Goal: Task Accomplishment & Management: Manage account settings

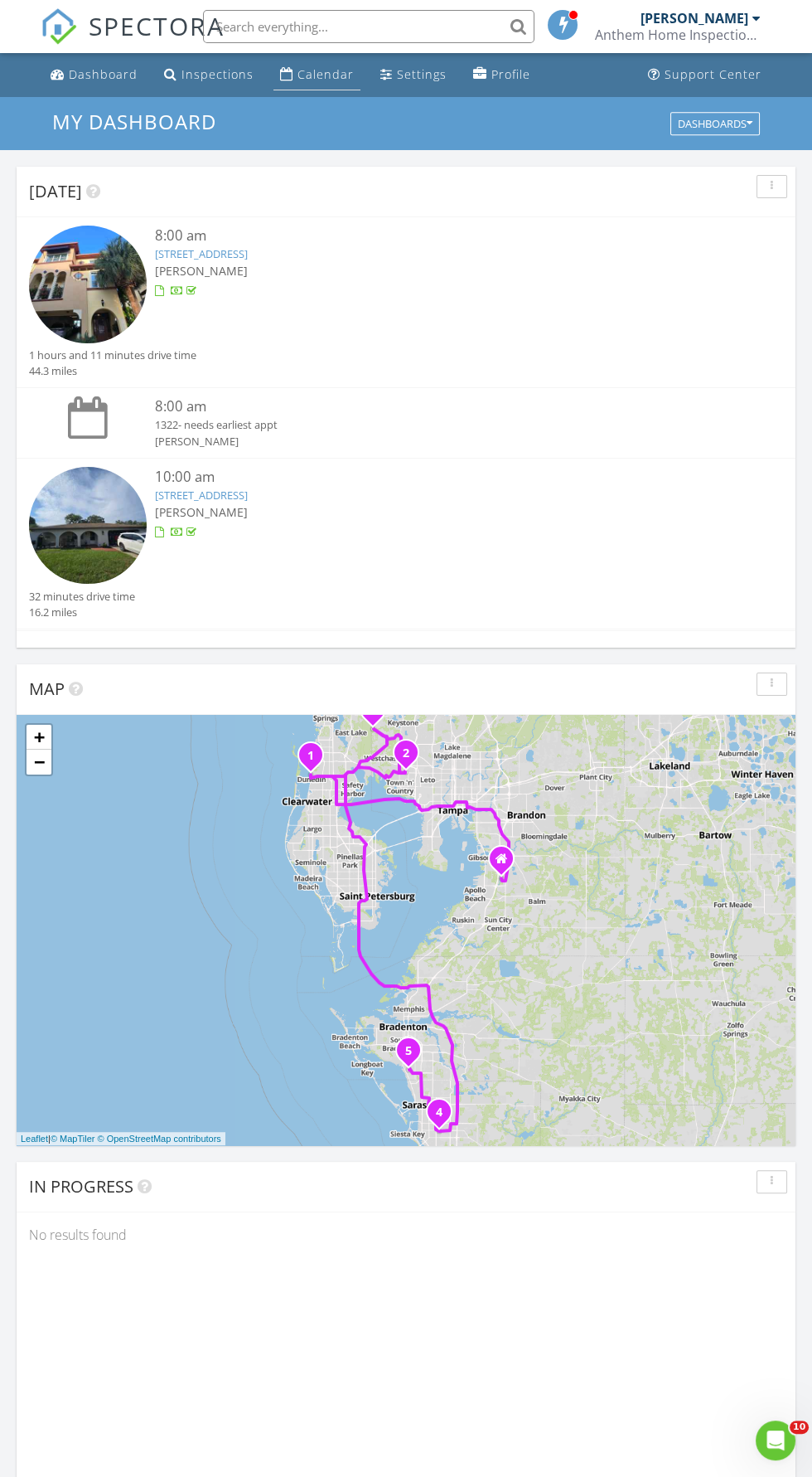
click at [298, 80] on div "Calendar" at bounding box center [326, 74] width 57 height 16
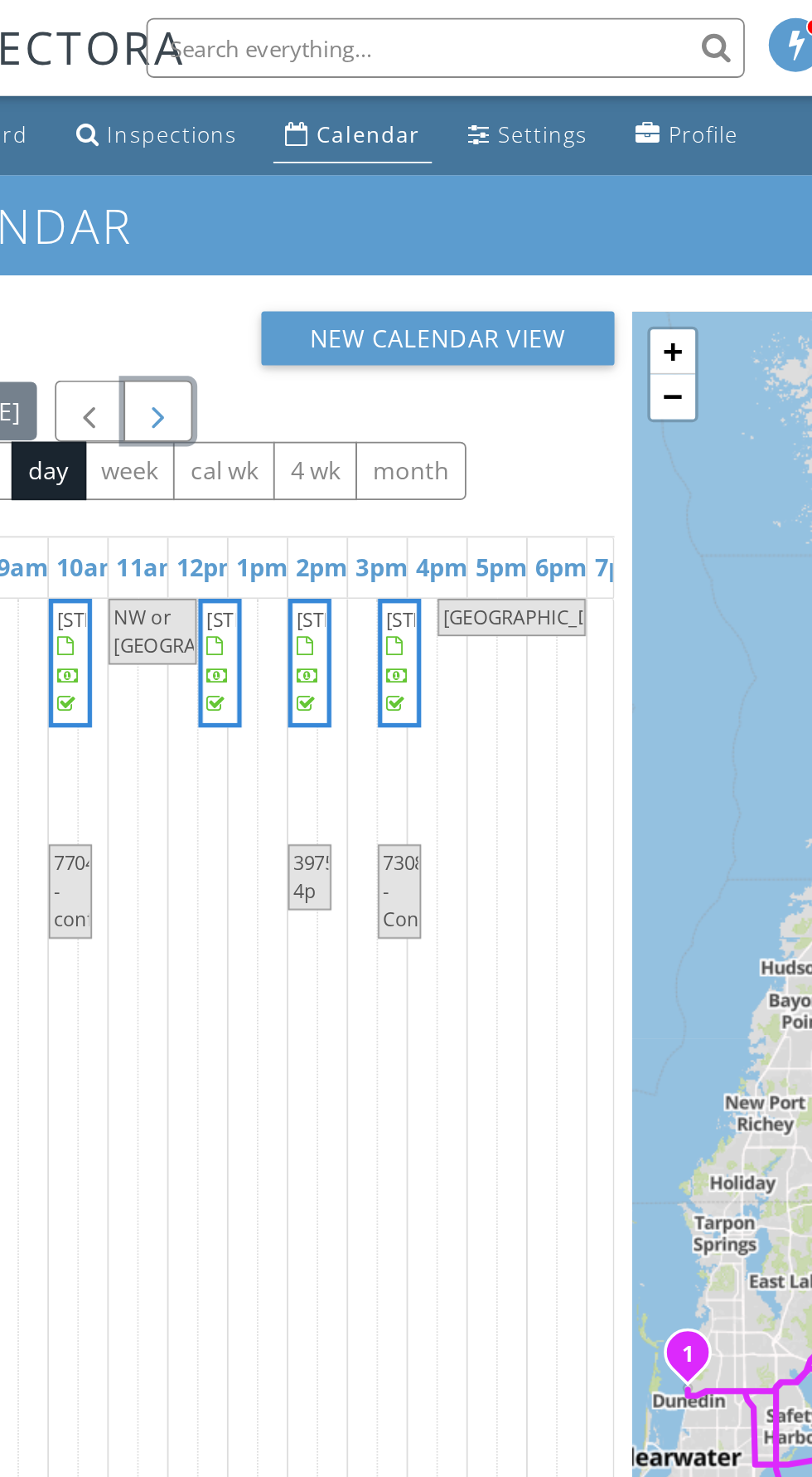
click at [220, 238] on span "button" at bounding box center [209, 227] width 20 height 20
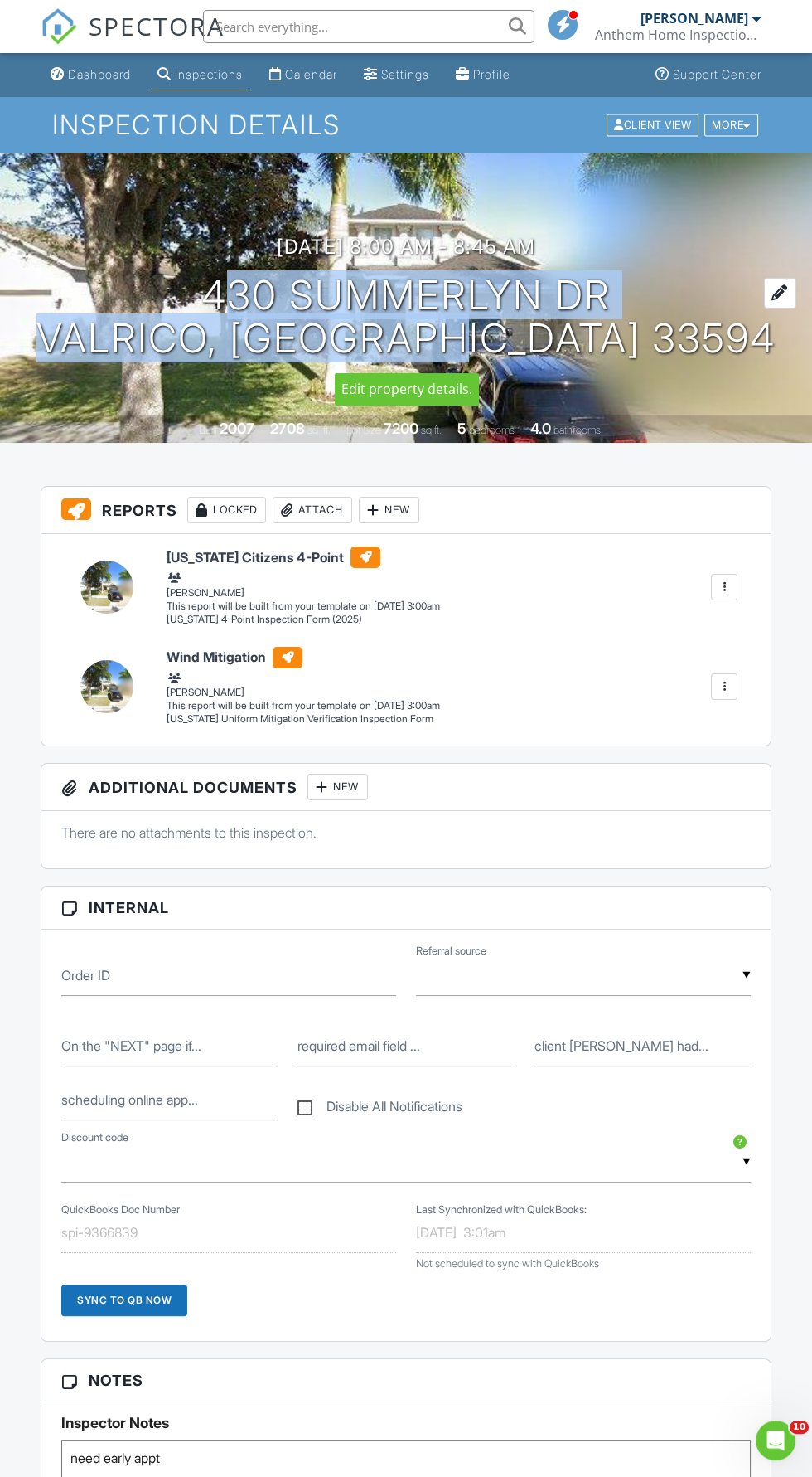
copy h1 "[STREET_ADDRESS][PERSON_NAME]"
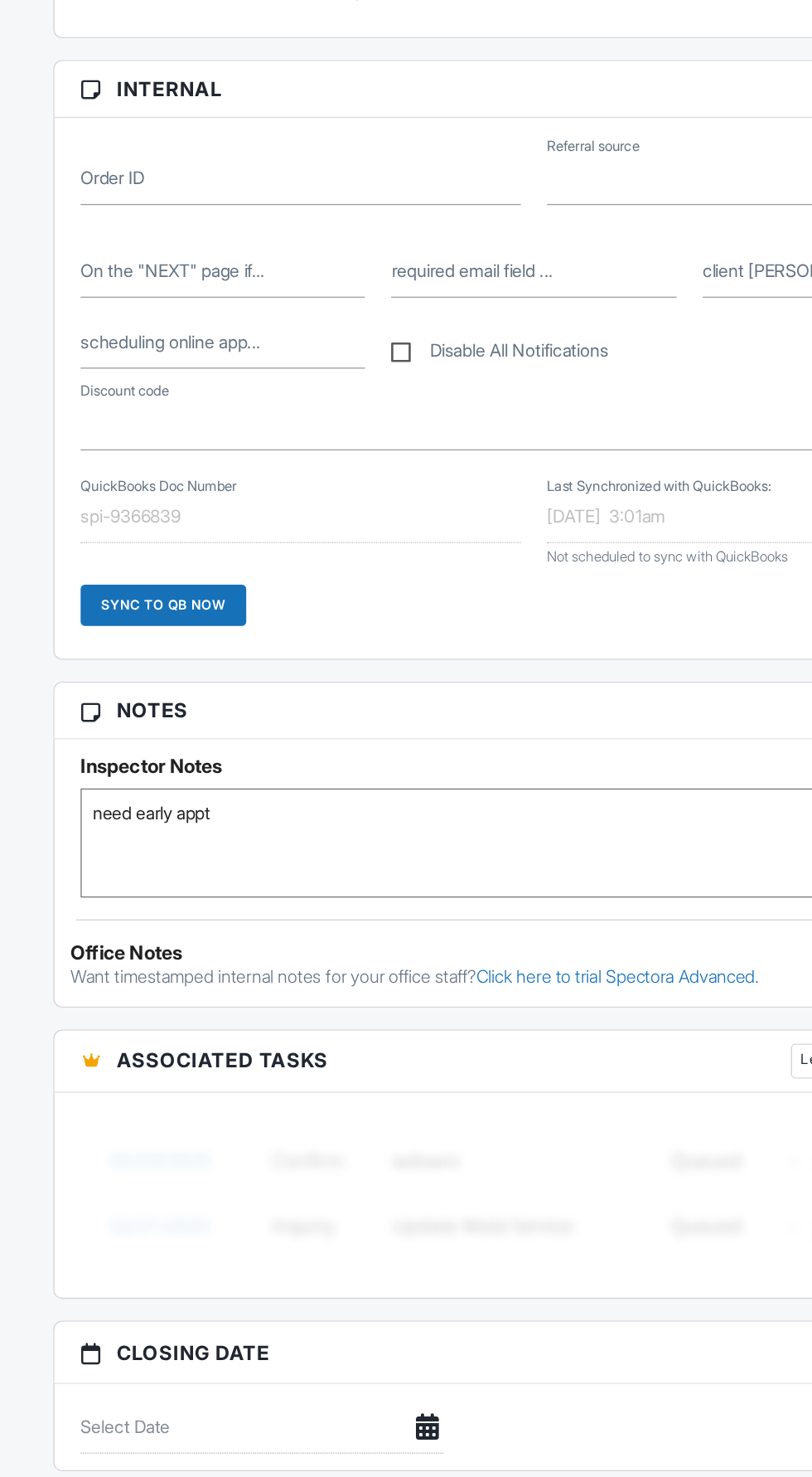
scroll to position [517, 0]
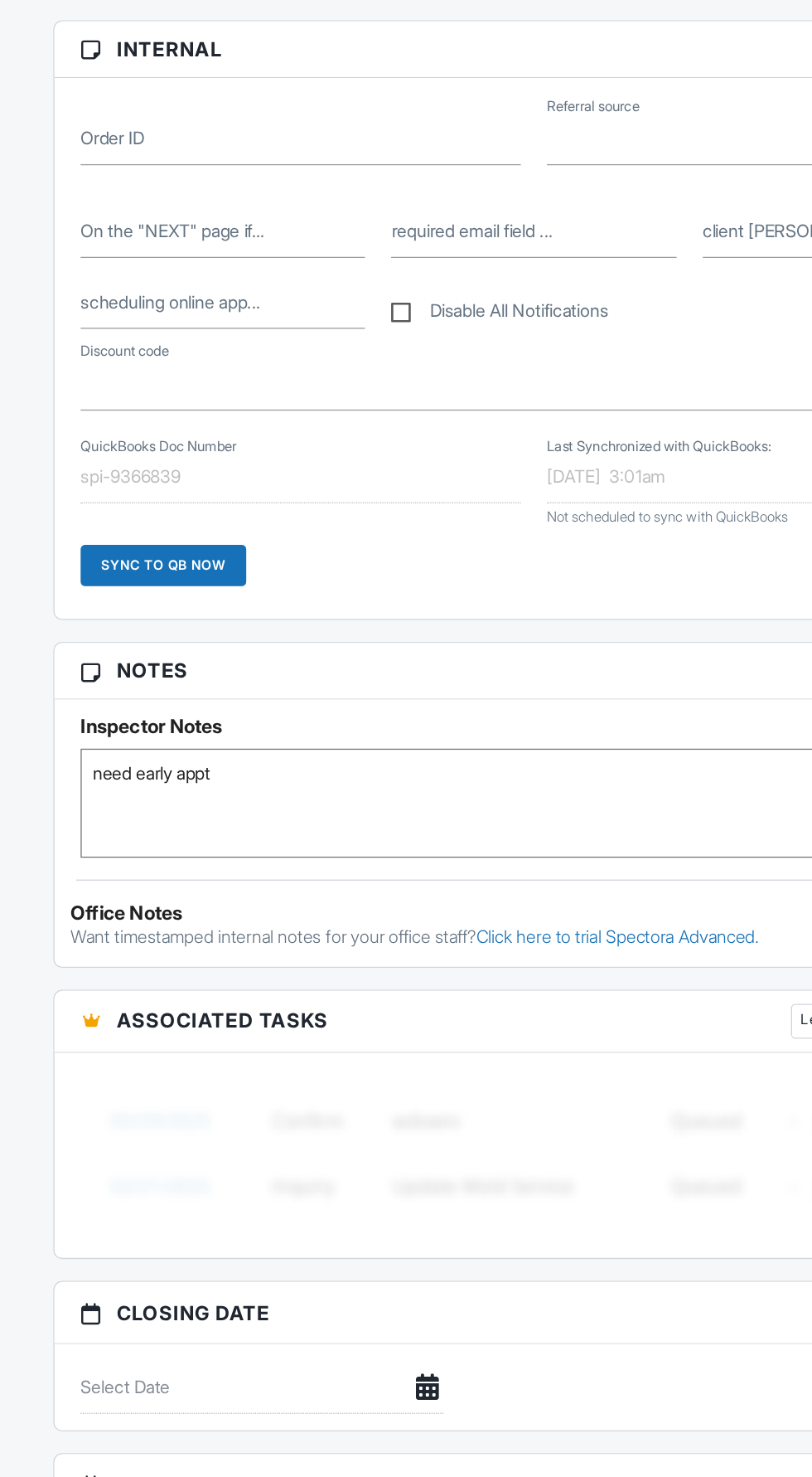
click at [308, 940] on textarea "need early appt" at bounding box center [406, 964] width 689 height 83
type textarea "need early appt HC-BTR-24-0219343 10/25/2024"
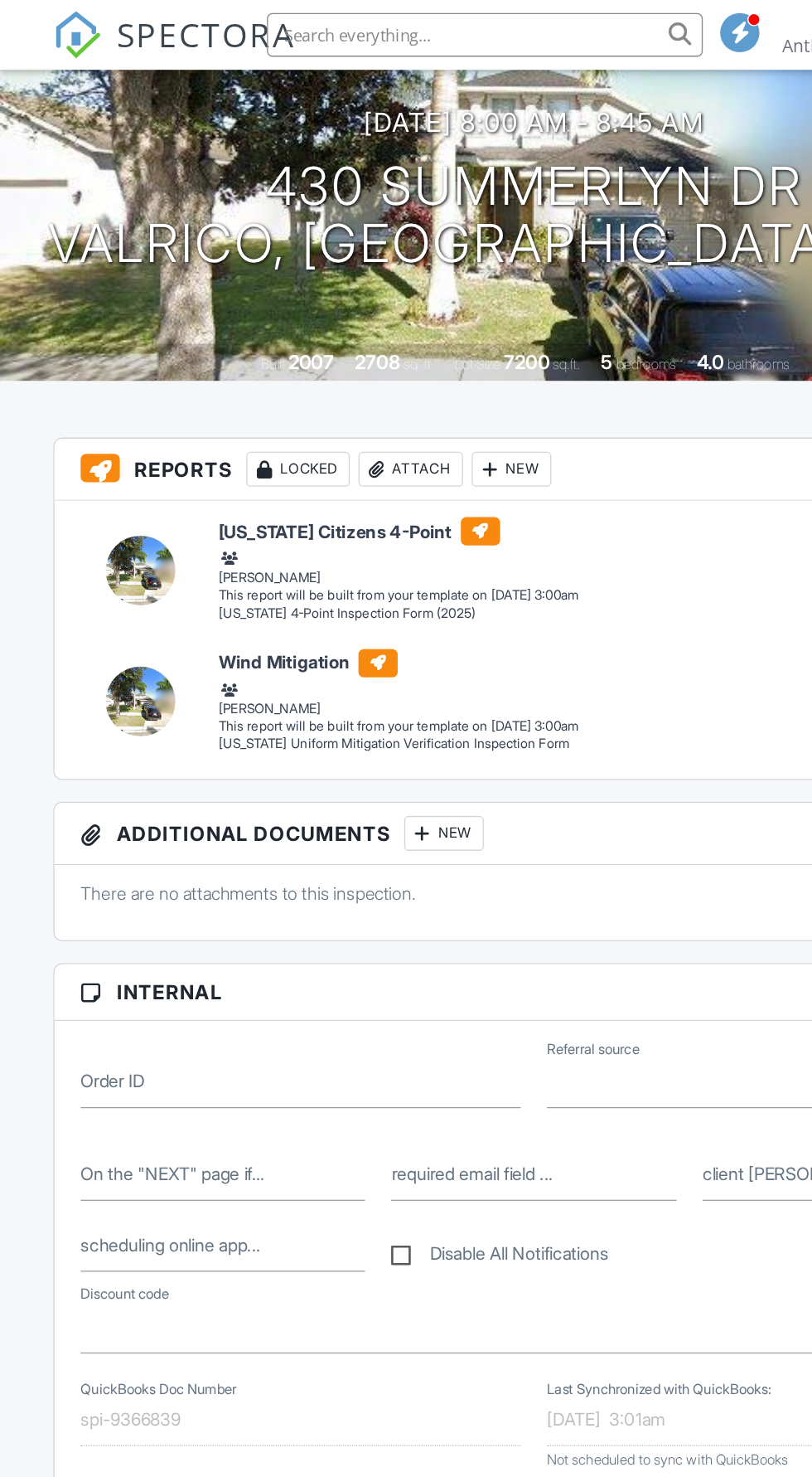
scroll to position [0, 0]
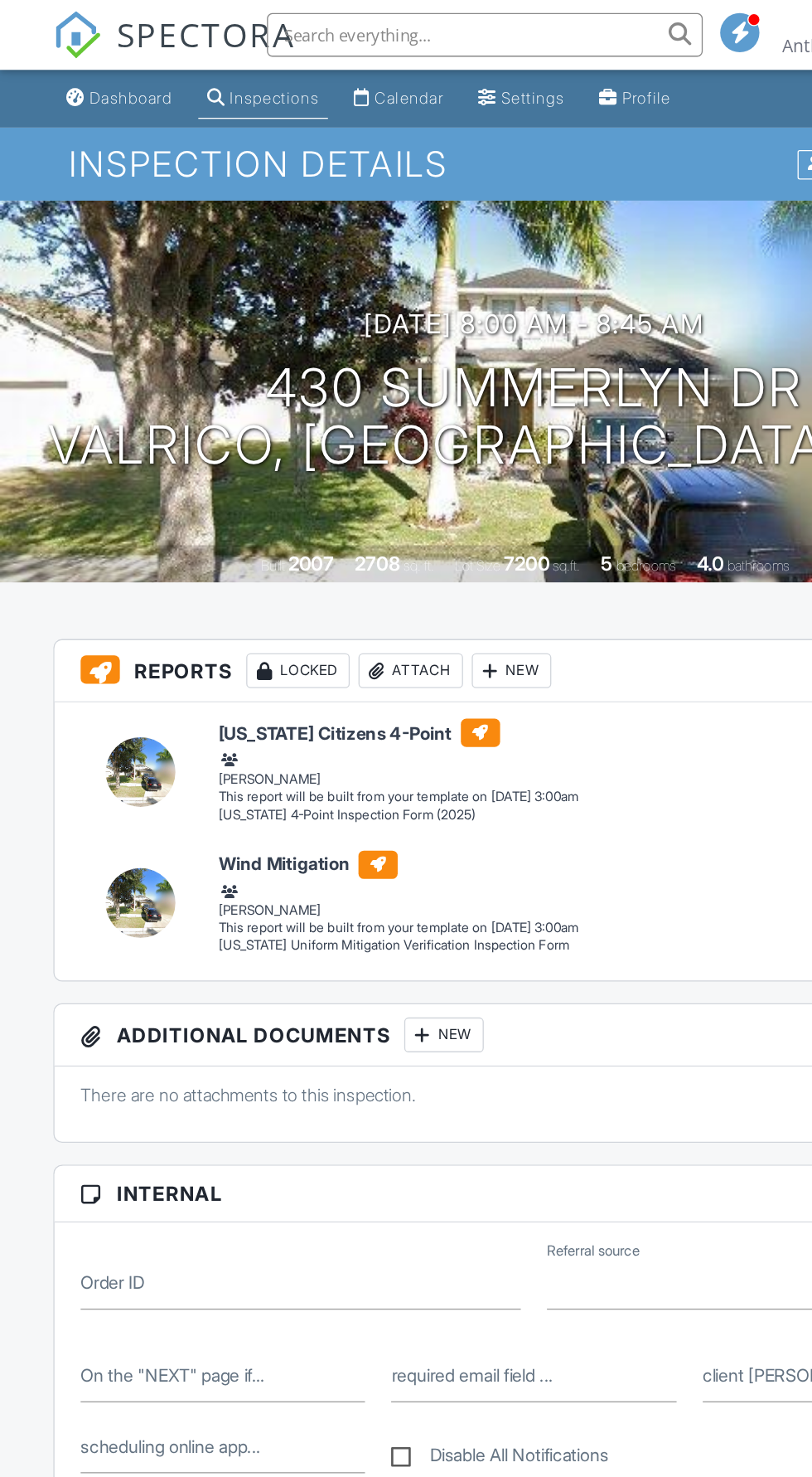
click at [324, 504] on div "Attach" at bounding box center [313, 510] width 80 height 27
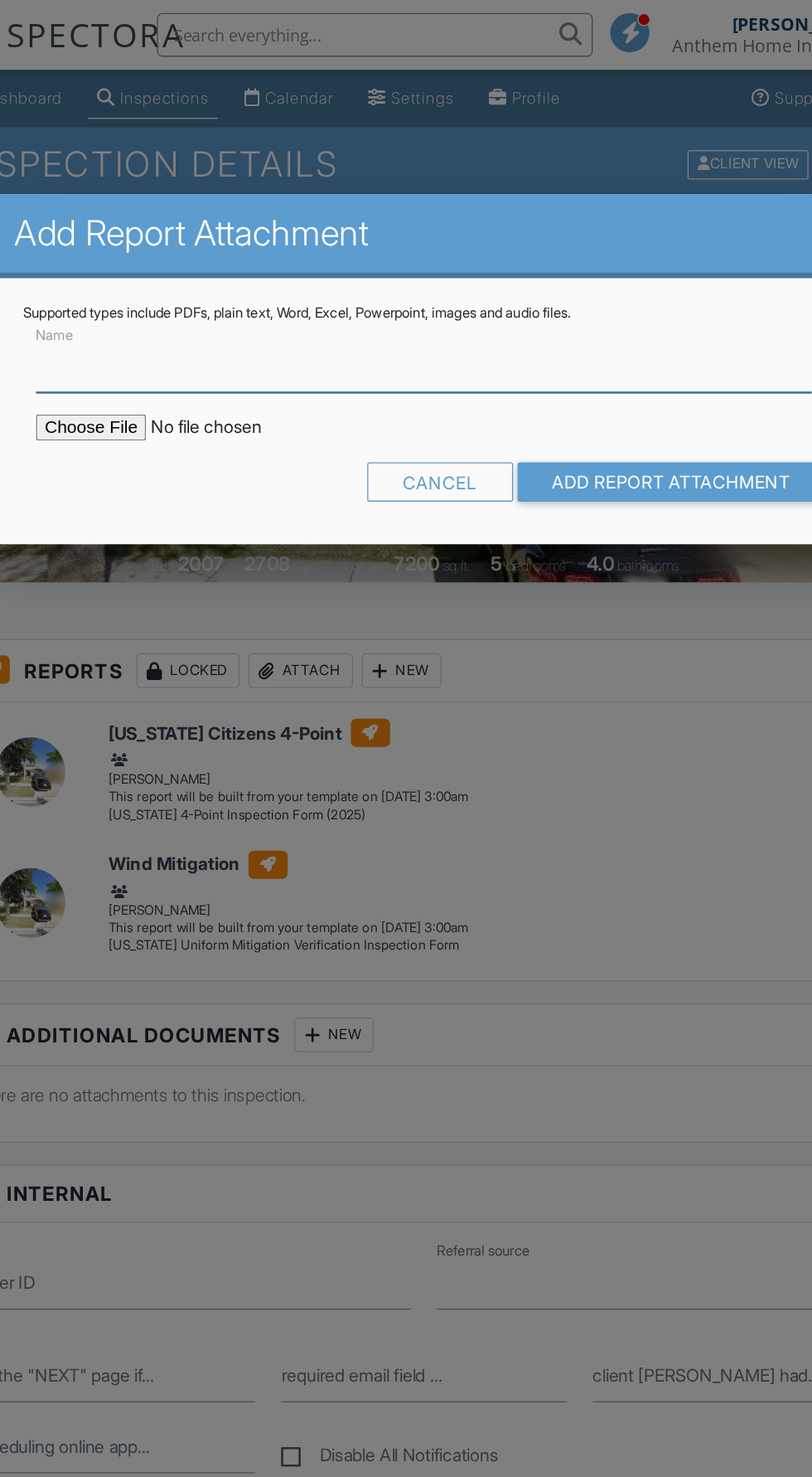
type input "Permits"
click at [156, 326] on input "file" at bounding box center [251, 325] width 282 height 20
type input "C:\fakepath\Building Permits at 430 Summerlyn Dr, Tampa, FL, 33594.PDF"
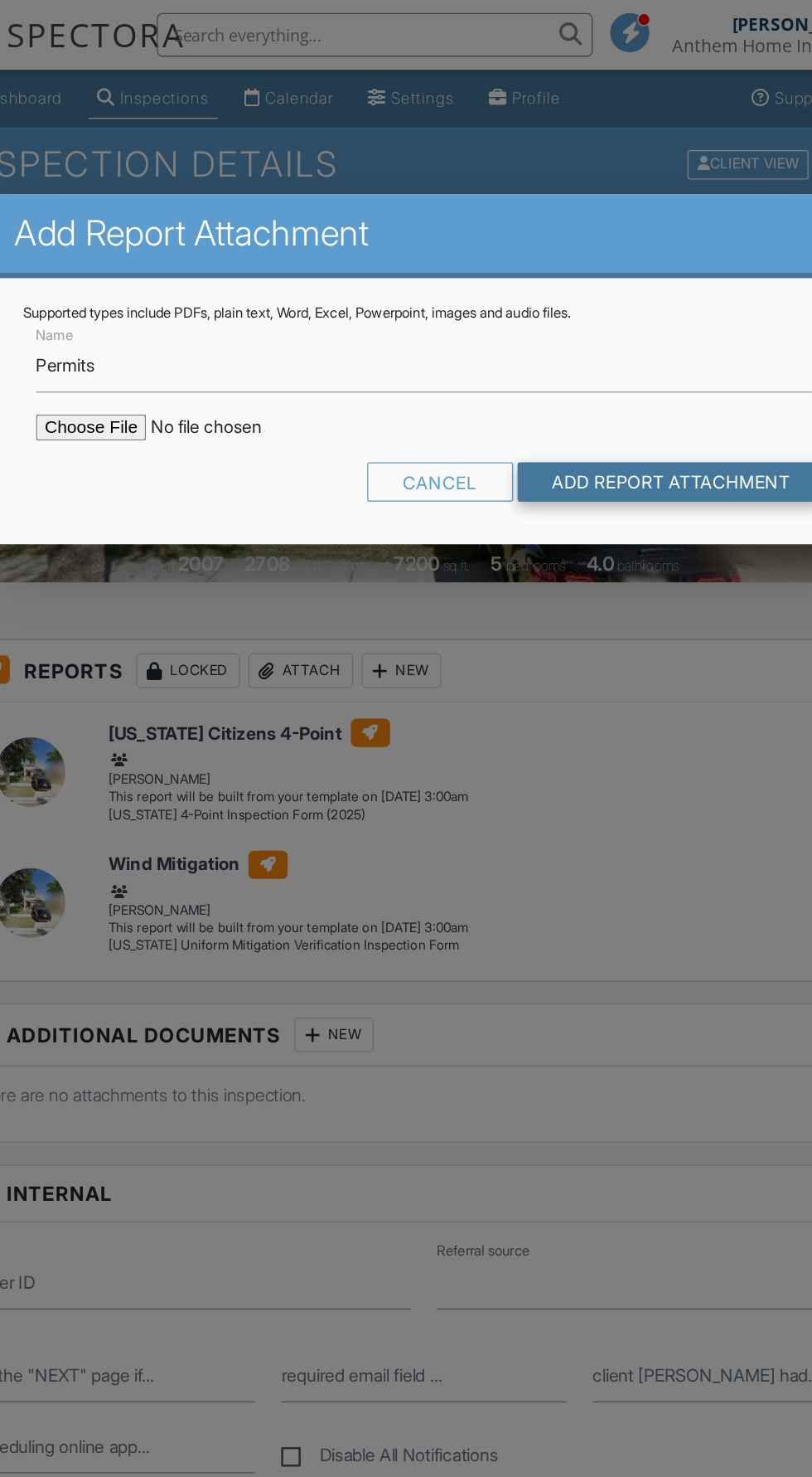
click at [575, 374] on input "Add Report Attachment" at bounding box center [594, 367] width 234 height 30
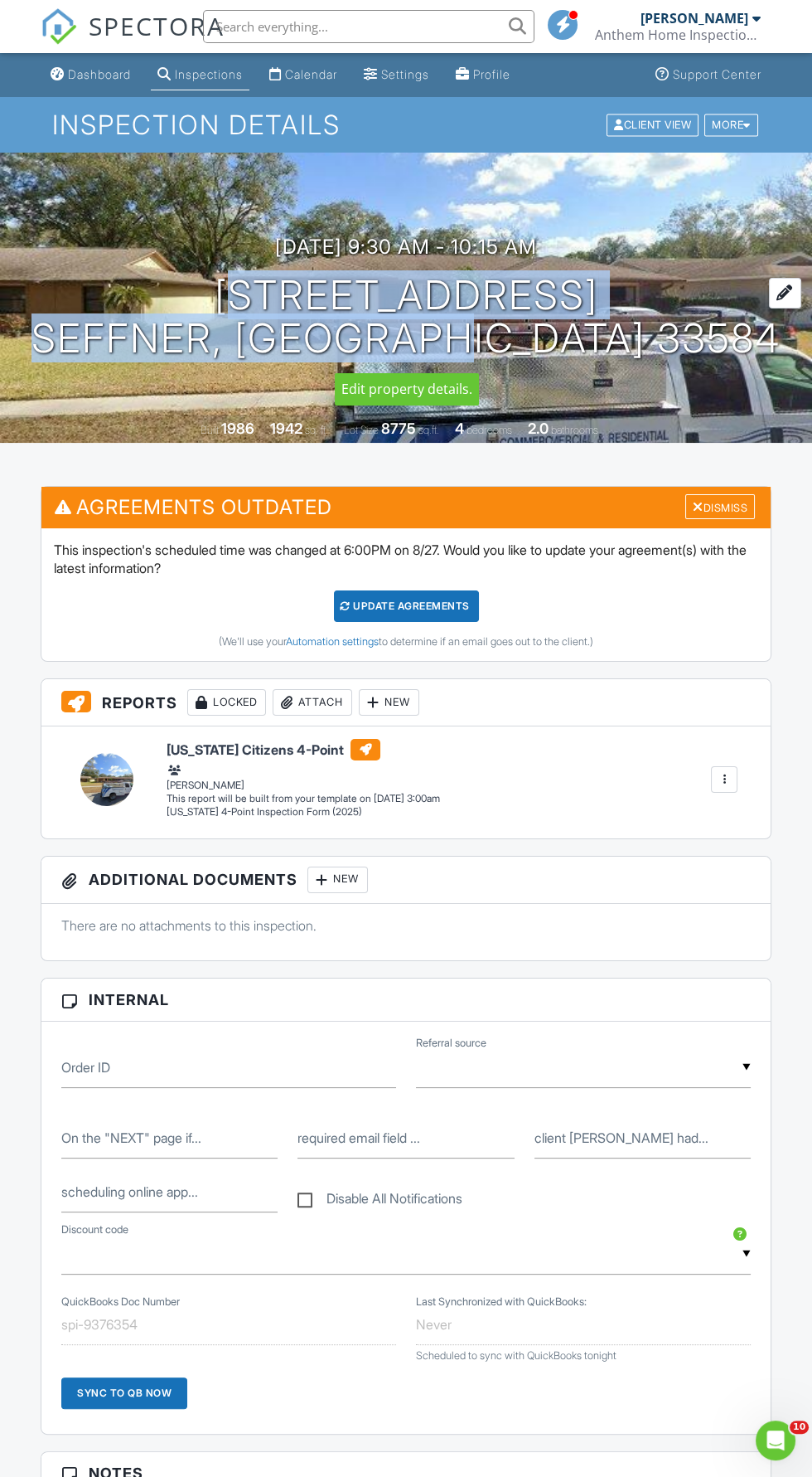
copy h1 "224 Ball Park Ave Seffner, FL 33584"
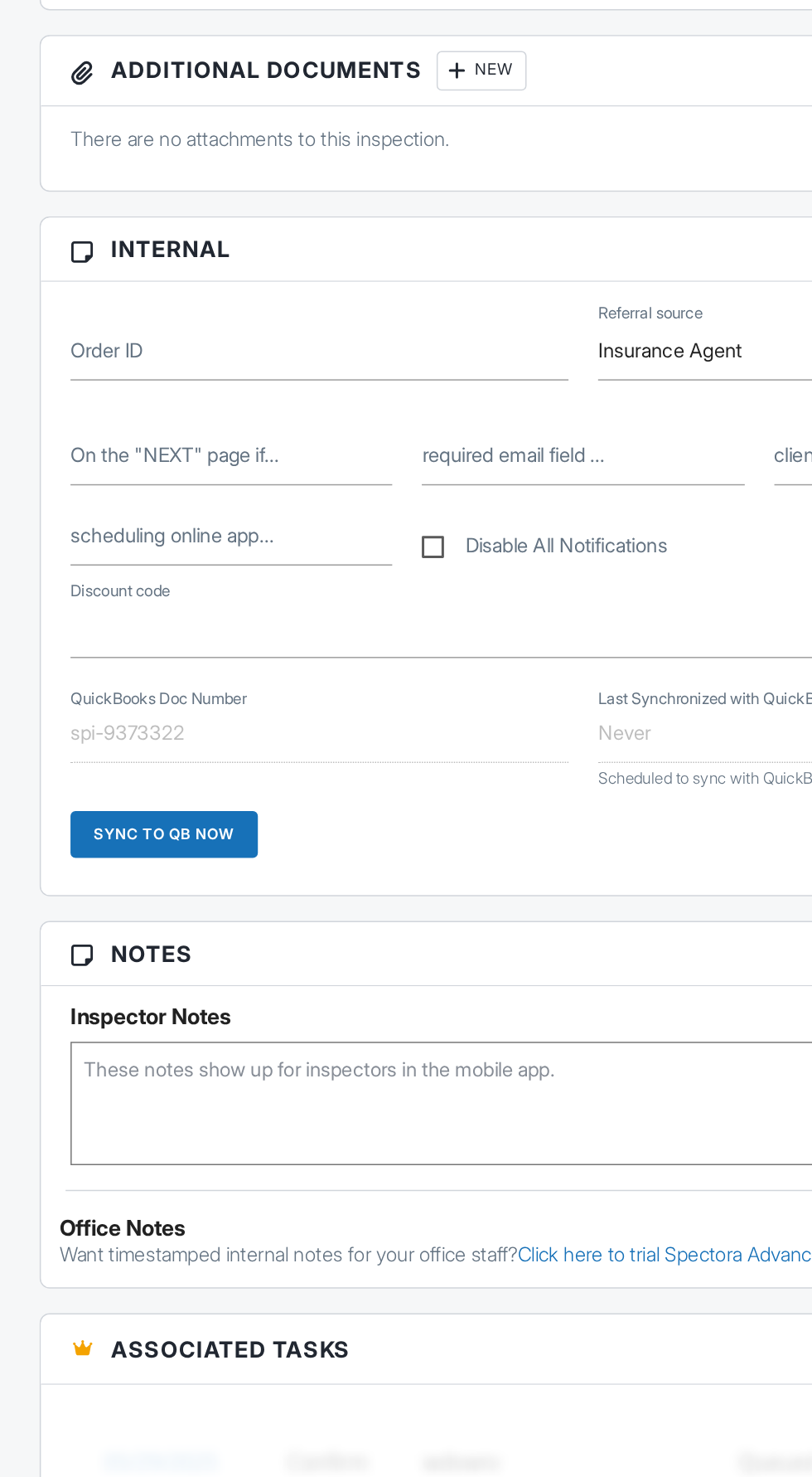
scroll to position [370, 0]
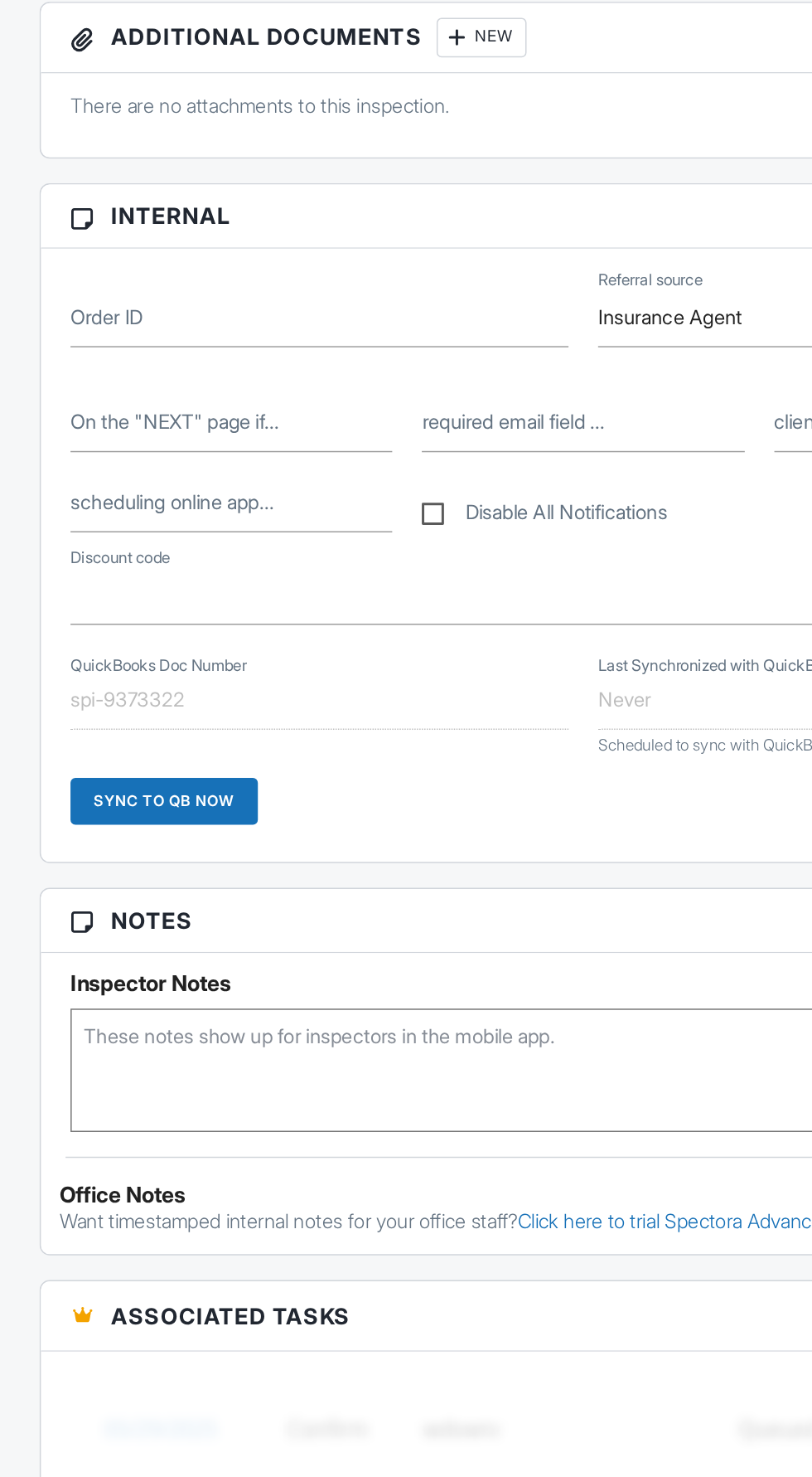
click at [339, 1216] on textarea at bounding box center [406, 1202] width 689 height 83
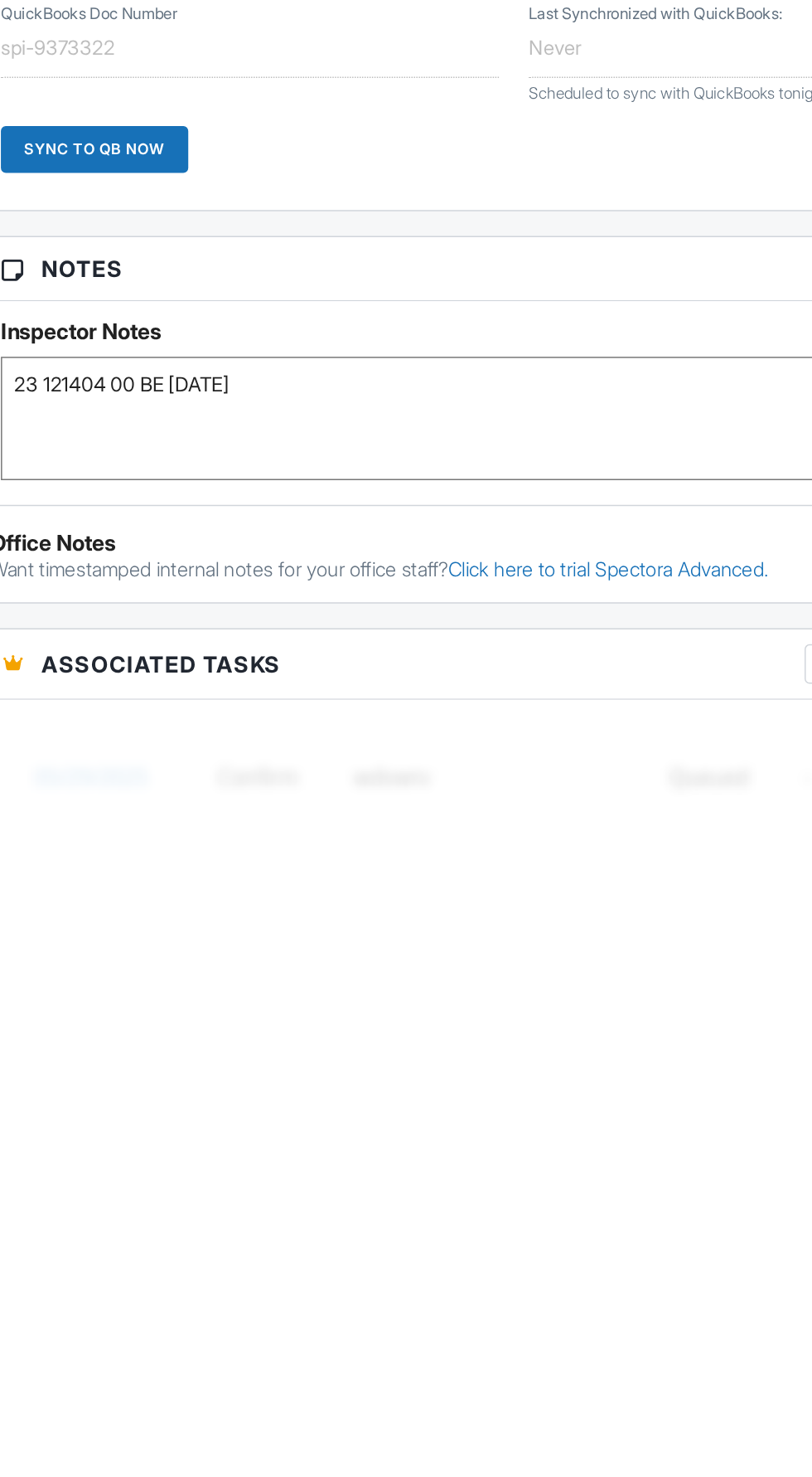
scroll to position [369, 0]
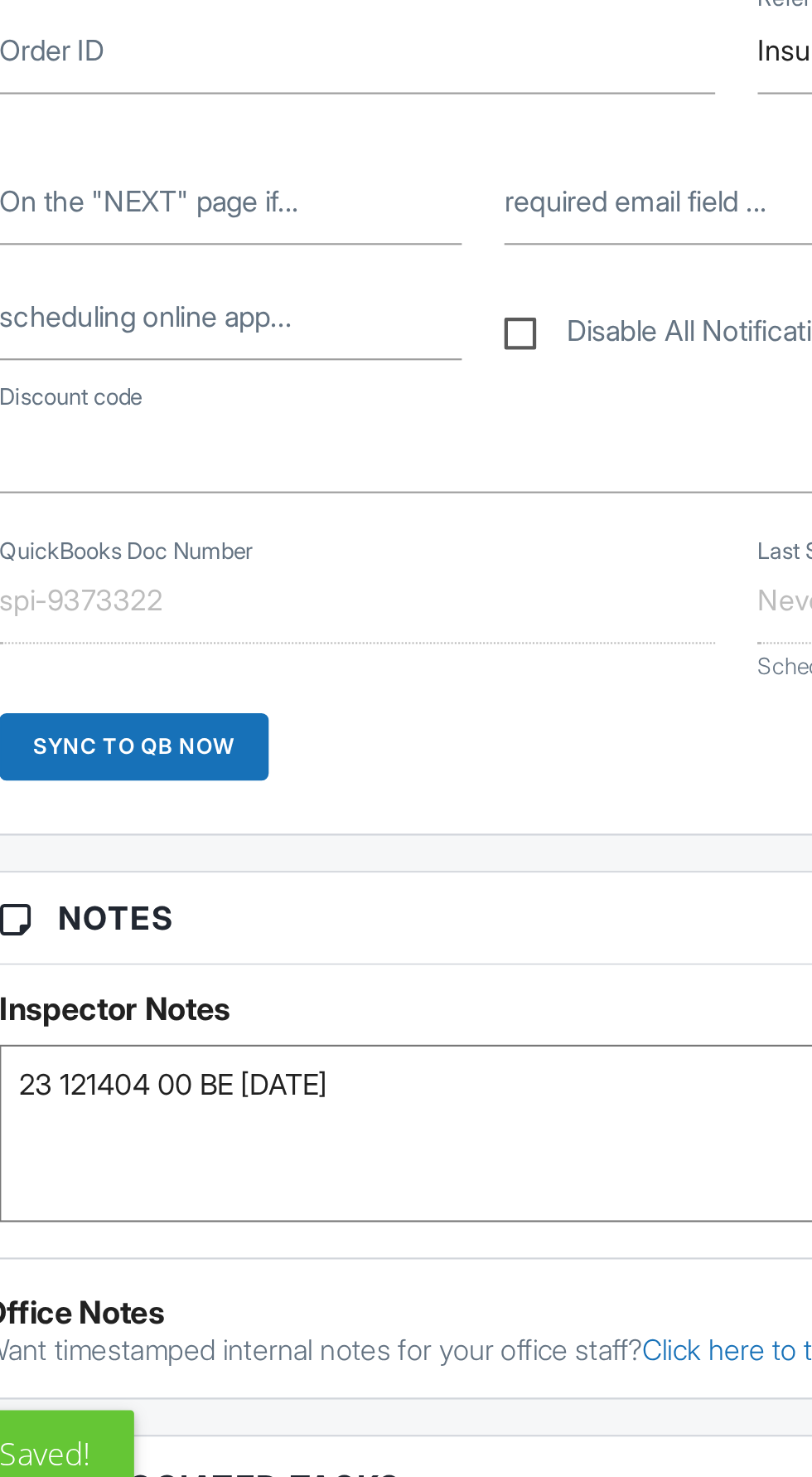
click at [311, 1174] on textarea "23 121404 00 BE 03/14/2023" at bounding box center [406, 1203] width 689 height 83
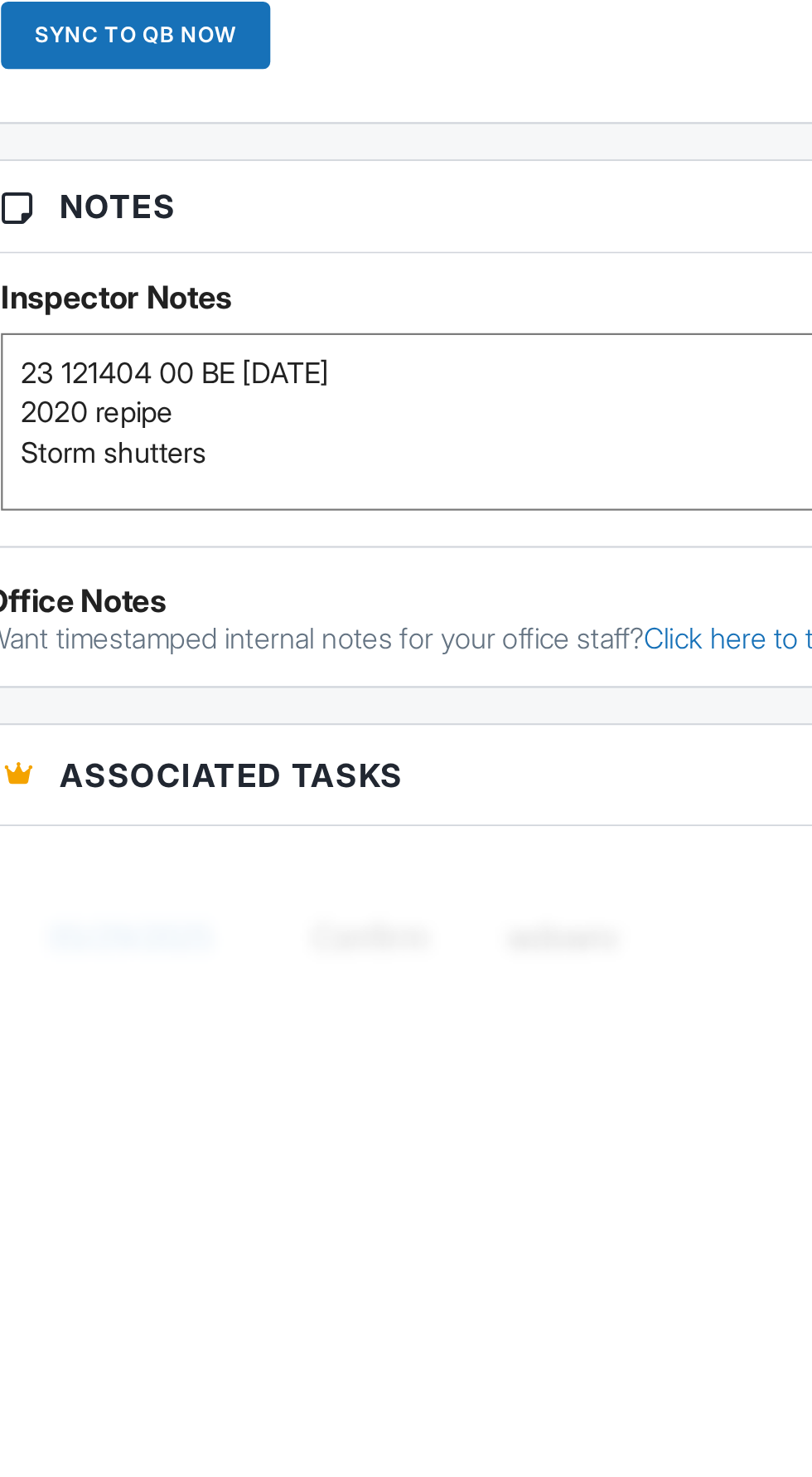
type textarea "23 121404 00 BE 03/14/2023 2020 repipe Storm shutters"
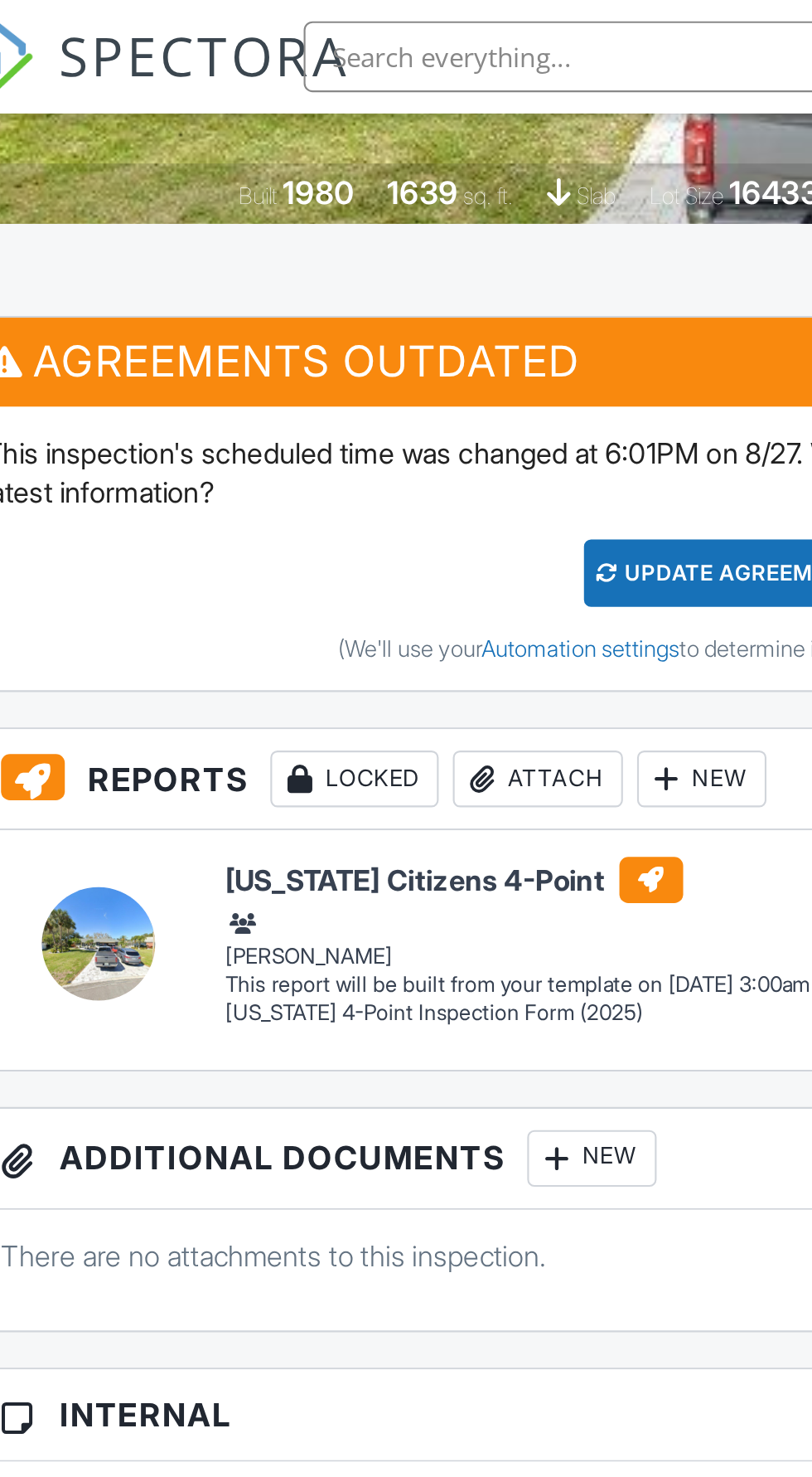
scroll to position [339, 0]
click at [317, 358] on div "Attach" at bounding box center [313, 364] width 80 height 27
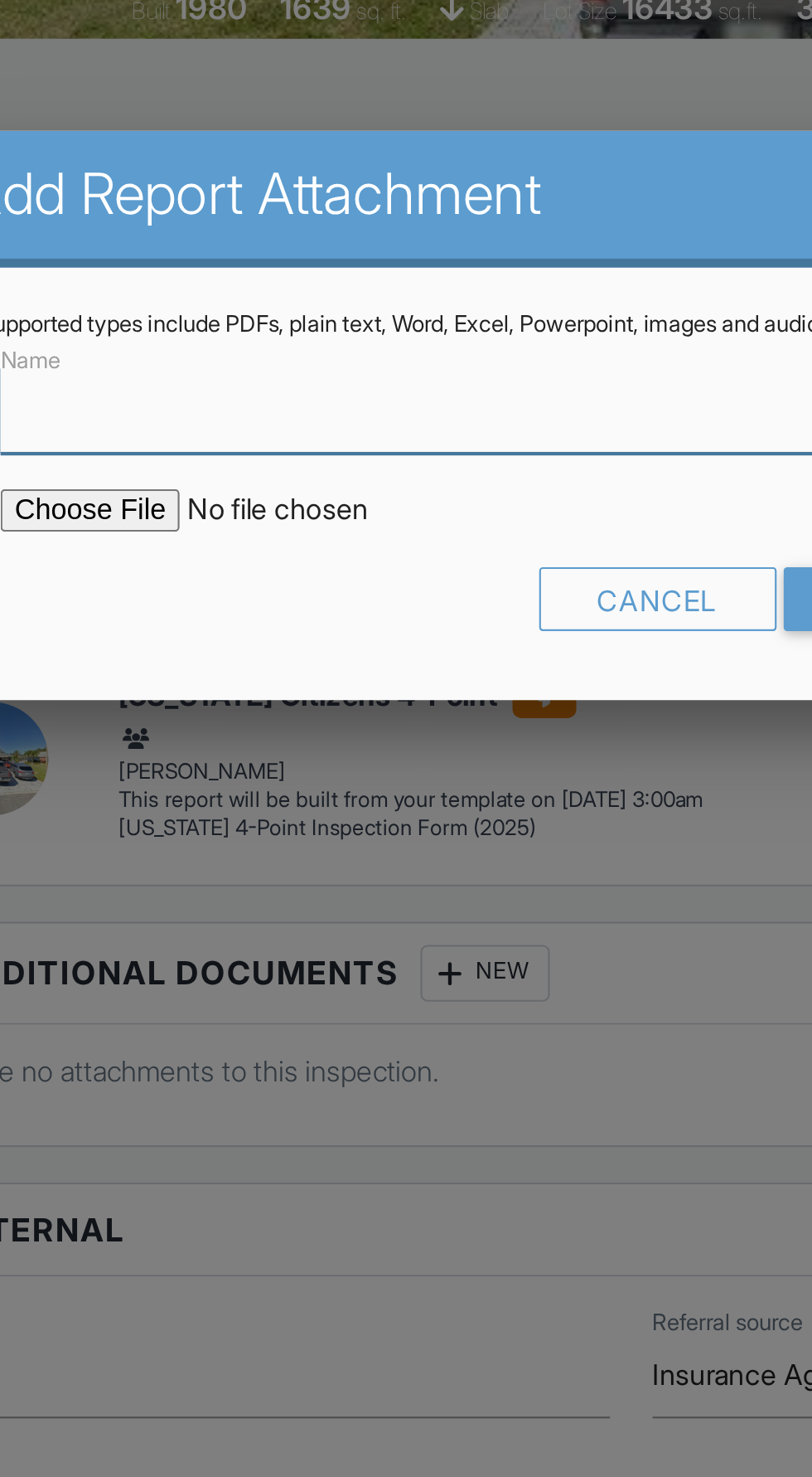
type input "Permits"
click at [162, 331] on input "file" at bounding box center [251, 325] width 282 height 20
type input "C:\fakepath\Building Permits at 1809 Plum Ln, Venice, FL, 34293.PDF"
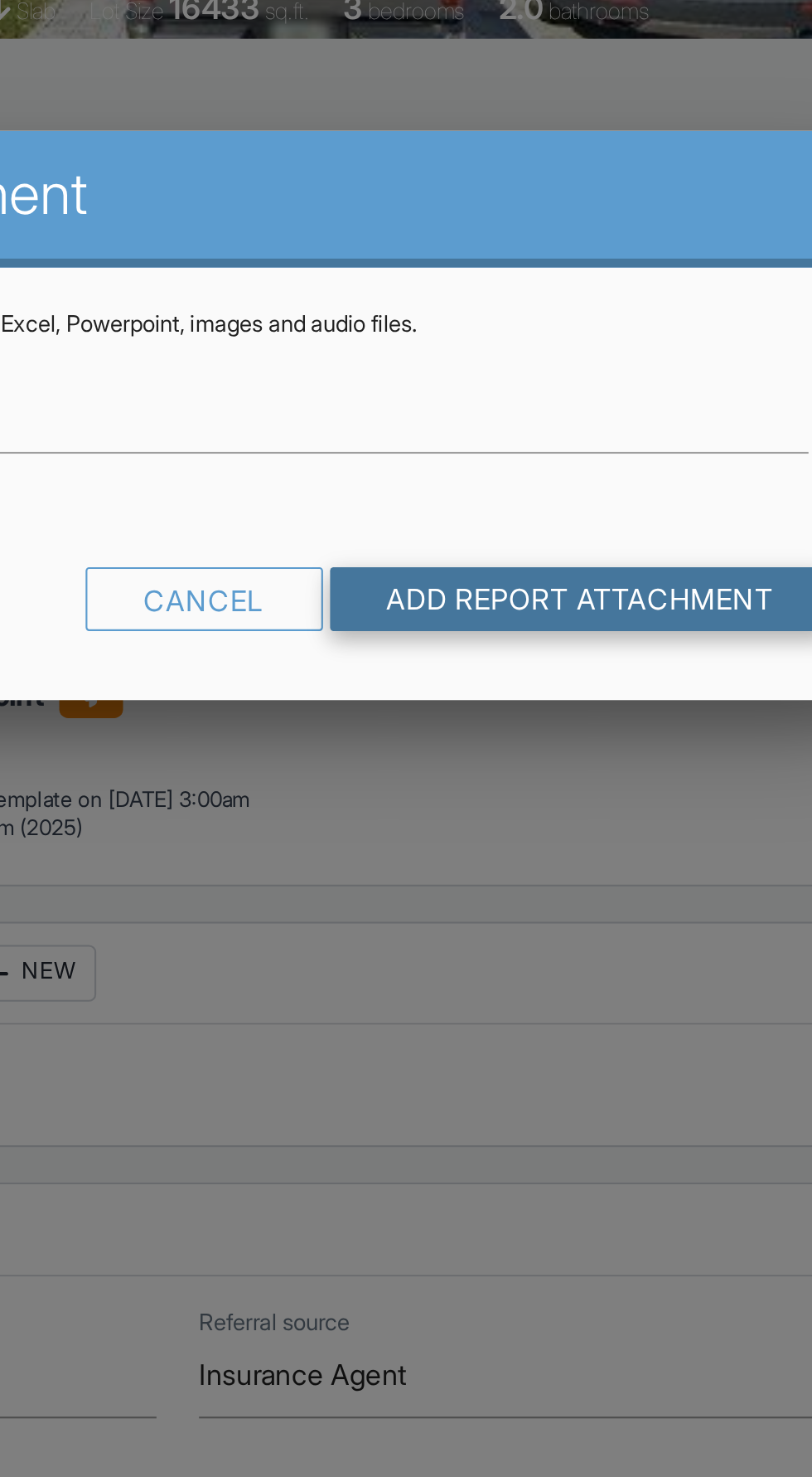
click at [578, 361] on input "Add Report Attachment" at bounding box center [594, 367] width 234 height 30
